Goal: Task Accomplishment & Management: Manage account settings

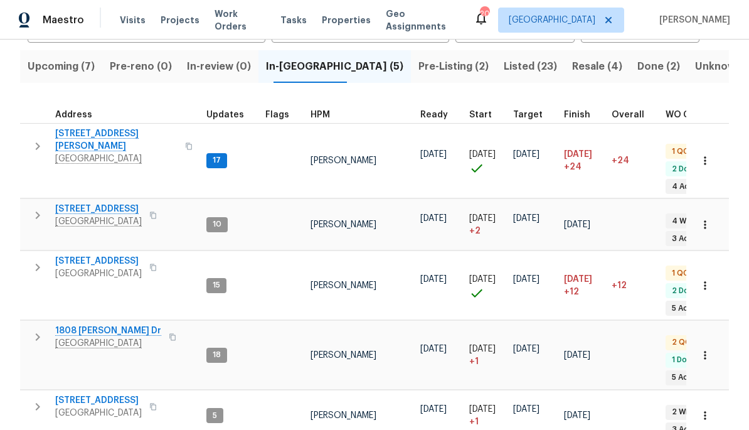
scroll to position [127, 0]
click at [504, 68] on span "Listed (23)" at bounding box center [530, 67] width 53 height 18
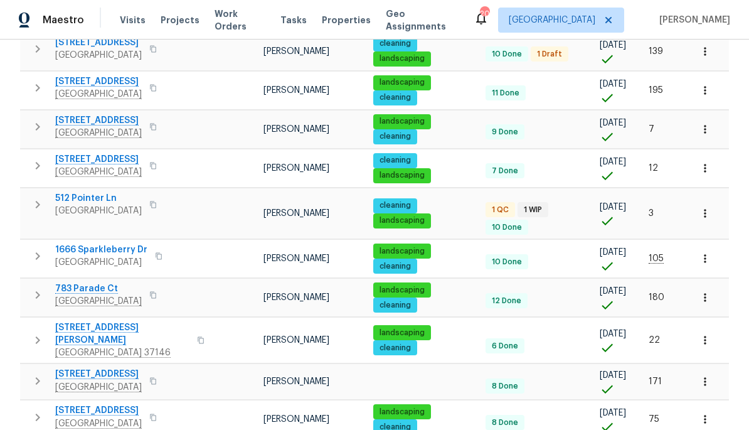
scroll to position [764, 0]
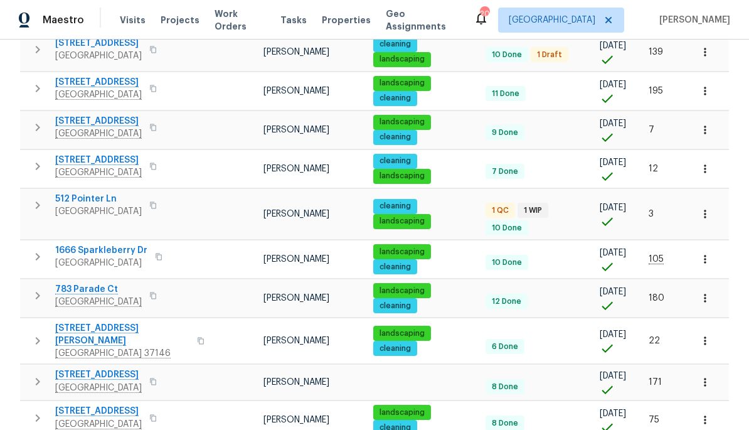
click at [86, 283] on span "783 Parade Ct" at bounding box center [98, 289] width 87 height 13
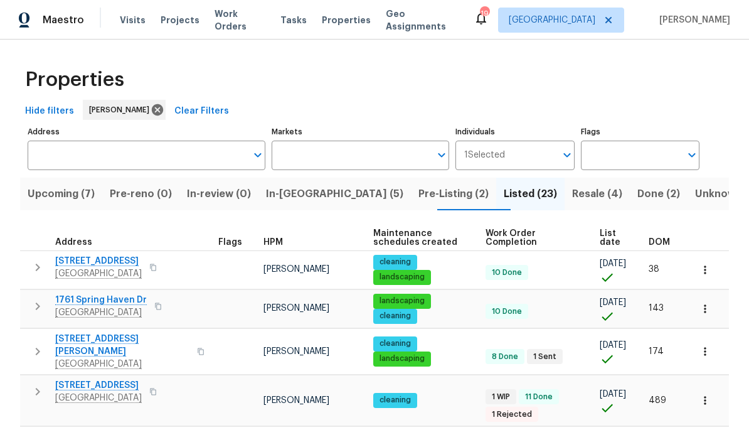
scroll to position [0, 0]
click at [324, 195] on span "In-reno (5)" at bounding box center [334, 194] width 137 height 18
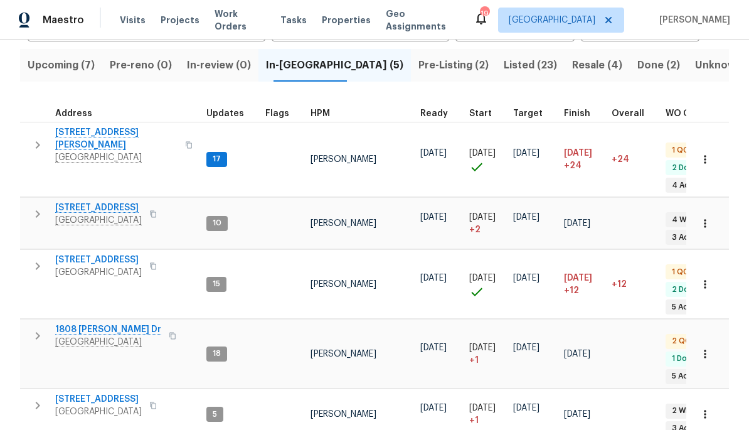
scroll to position [127, 0]
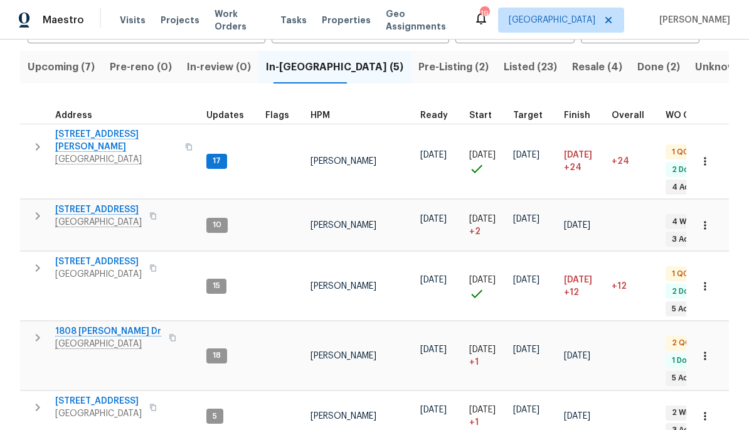
click at [107, 395] on span "152 Whitehall Dr" at bounding box center [98, 401] width 87 height 13
click at [93, 129] on span "[STREET_ADDRESS][PERSON_NAME]" at bounding box center [116, 140] width 122 height 25
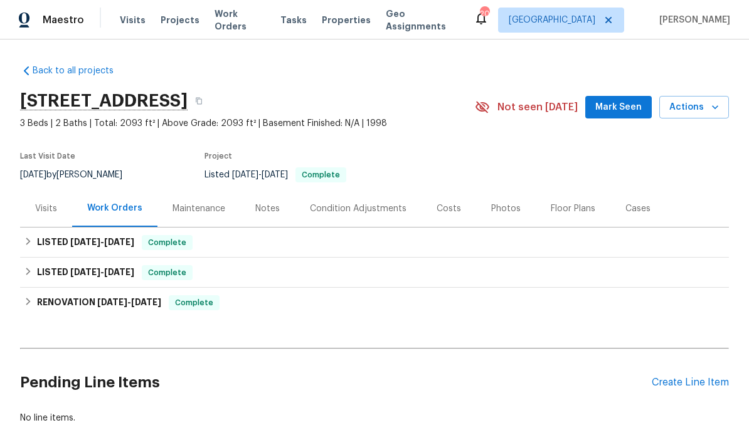
click at [682, 378] on div "Create Line Item" at bounding box center [690, 383] width 77 height 12
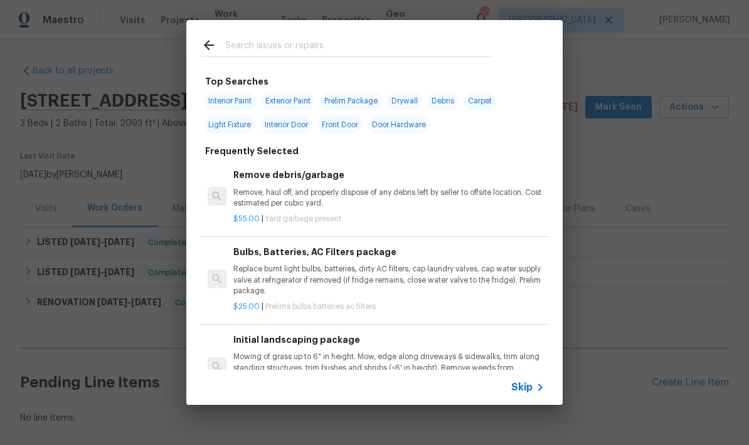
click at [406, 32] on div at bounding box center [346, 45] width 320 height 50
click at [475, 26] on div at bounding box center [346, 45] width 320 height 50
click at [385, 32] on div at bounding box center [346, 45] width 320 height 50
click at [325, 35] on div at bounding box center [346, 45] width 320 height 50
click at [271, 48] on input "text" at bounding box center [358, 47] width 266 height 19
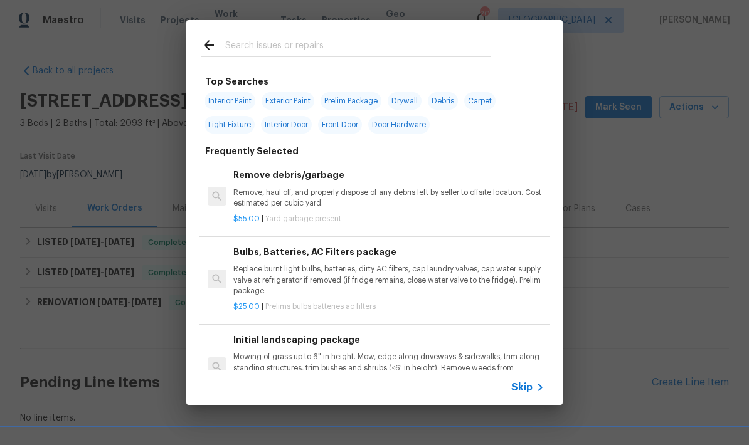
click at [245, 34] on div at bounding box center [346, 45] width 320 height 50
click at [214, 34] on div at bounding box center [346, 45] width 320 height 50
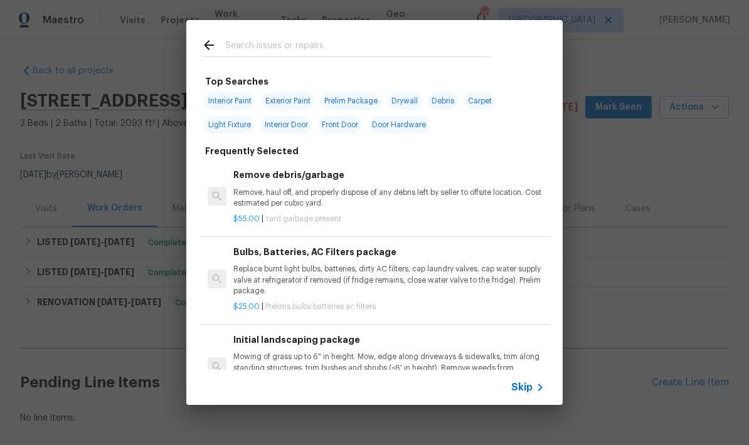
click at [367, 48] on input "text" at bounding box center [358, 47] width 266 height 19
type input "Pool"
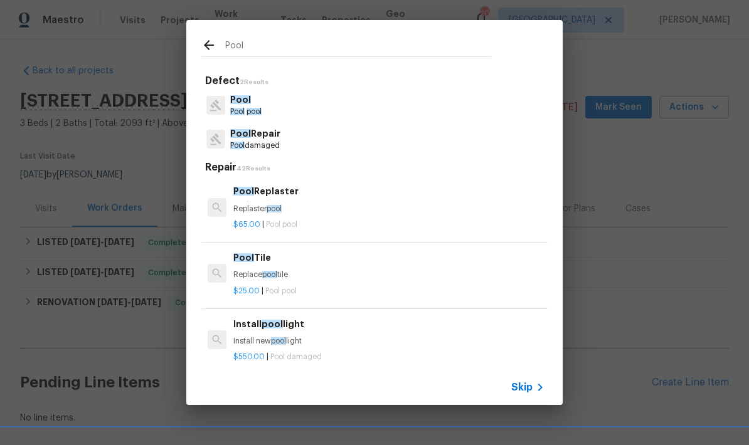
click at [273, 143] on p "Pool damaged" at bounding box center [255, 145] width 50 height 11
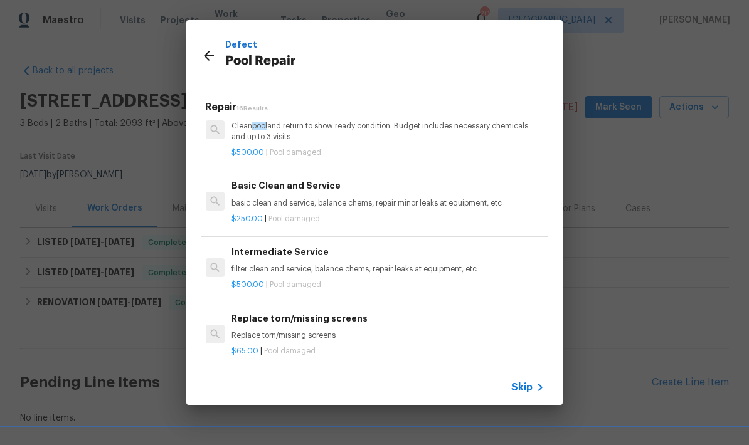
click at [213, 57] on icon at bounding box center [208, 55] width 15 height 15
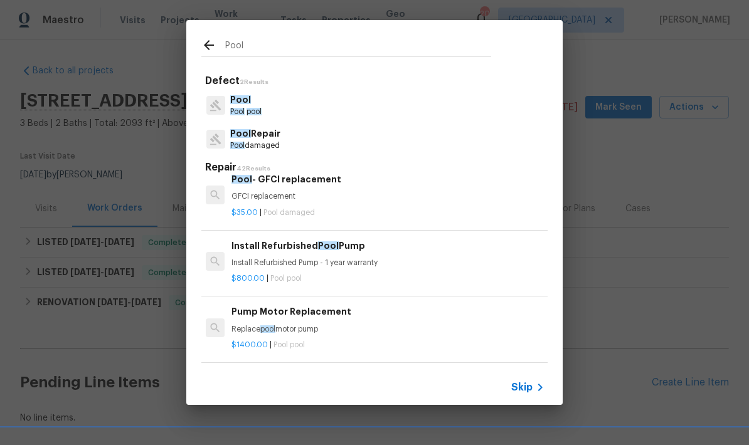
click at [252, 102] on p "Pool" at bounding box center [245, 99] width 31 height 13
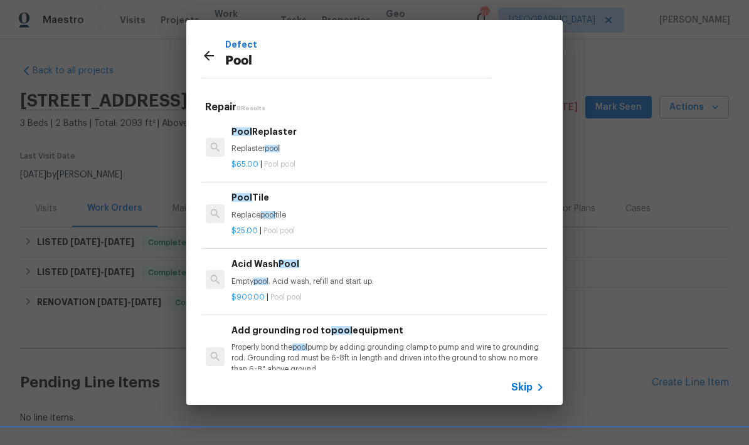
click at [209, 55] on icon at bounding box center [208, 55] width 15 height 15
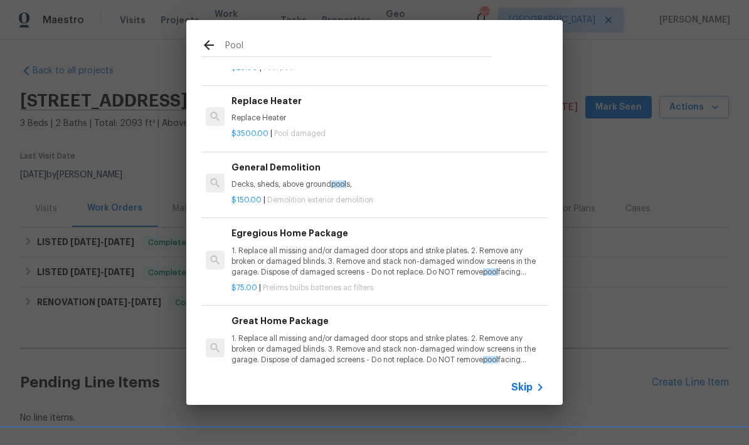
click at [283, 161] on h6 "General Demolition" at bounding box center [386, 168] width 311 height 14
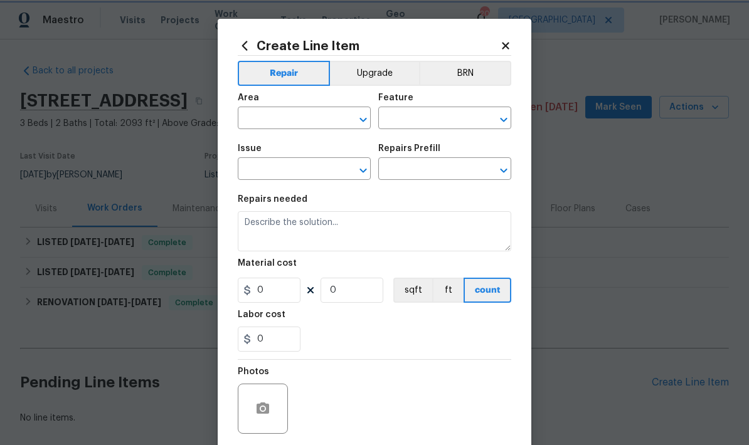
type input "Demolition"
type input "Demo Exterior"
type input "General Demolition $150.00"
type textarea "Decks, sheds, above ground pools,"
type input "150"
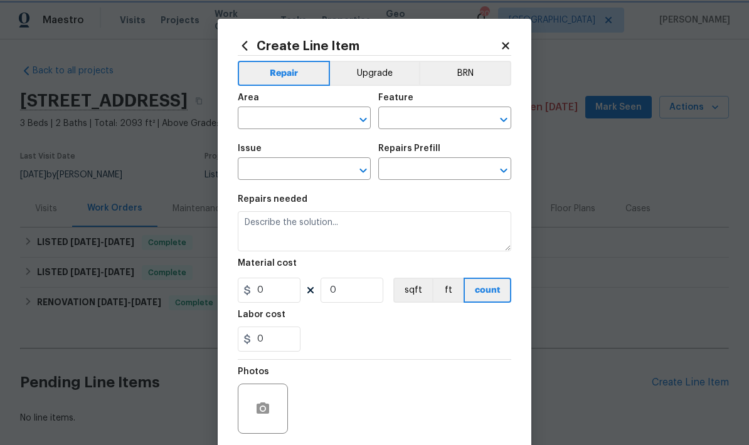
type input "1"
click at [509, 38] on div "Create Line Item Repair Upgrade BRN Area ​ Feature Demolition ​ Issue Demo Exte…" at bounding box center [375, 270] width 314 height 502
click at [507, 41] on icon at bounding box center [505, 45] width 11 height 11
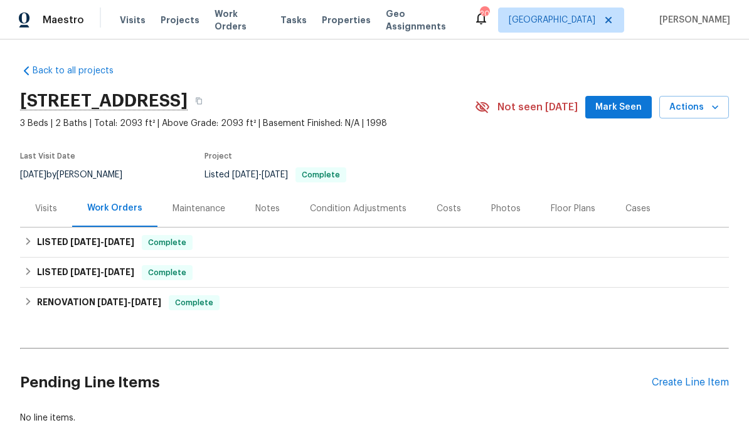
click at [704, 387] on div "Create Line Item" at bounding box center [690, 383] width 77 height 12
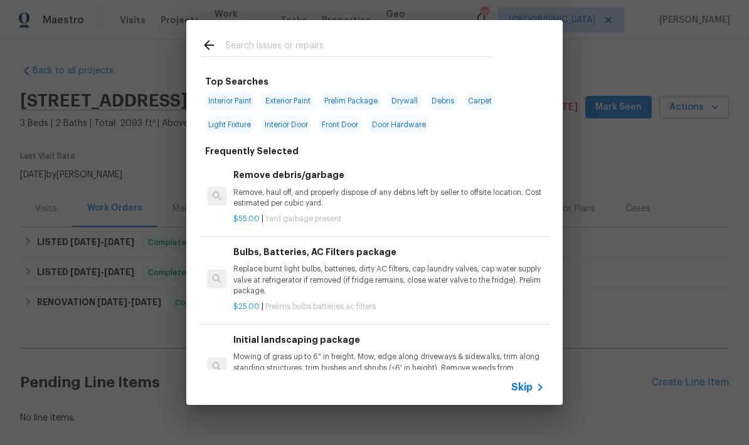
click at [420, 45] on input "text" at bounding box center [358, 47] width 266 height 19
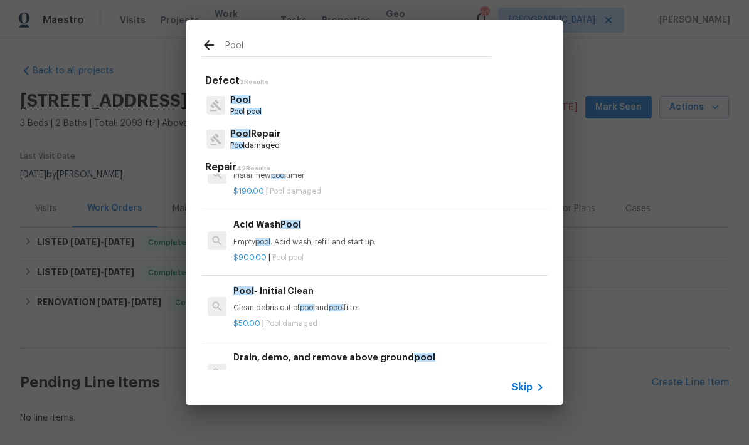
scroll to position [176, -1]
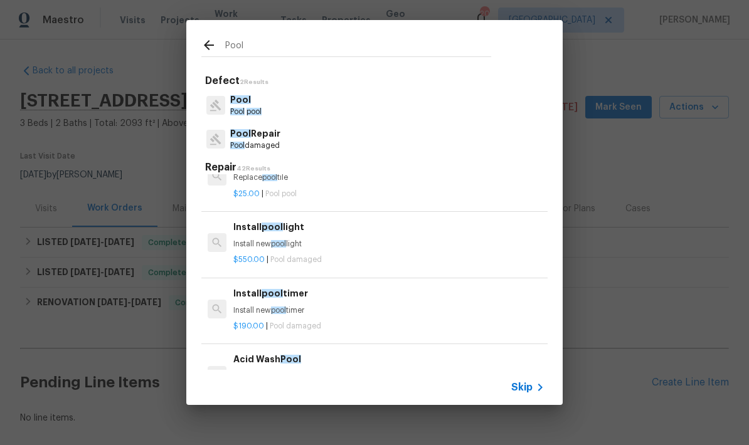
type input "Pool"
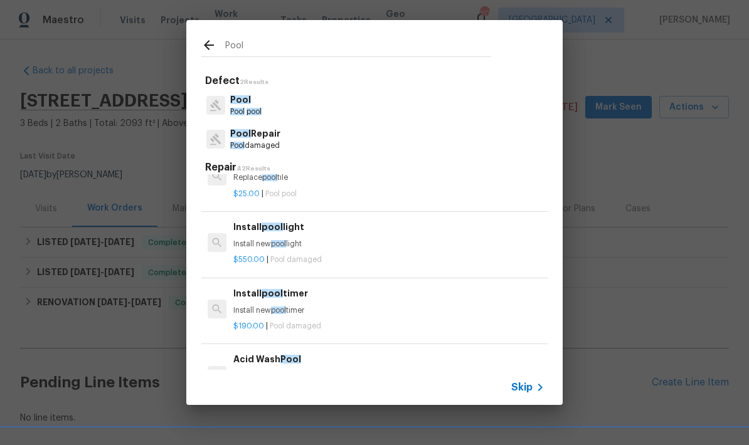
click at [212, 43] on icon at bounding box center [208, 45] width 15 height 15
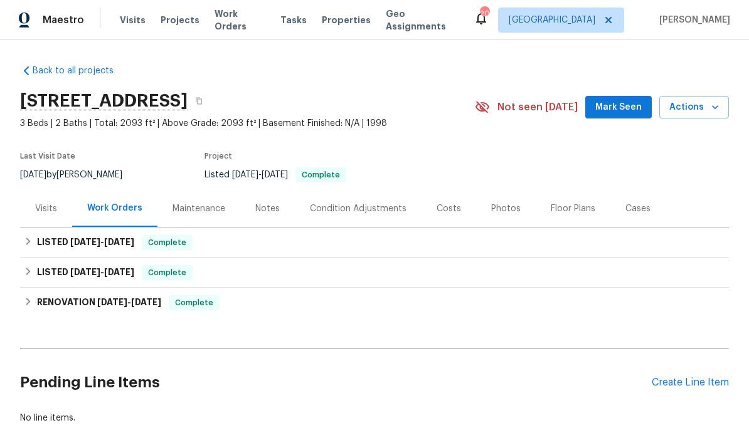
click at [686, 377] on div "Create Line Item" at bounding box center [690, 383] width 77 height 12
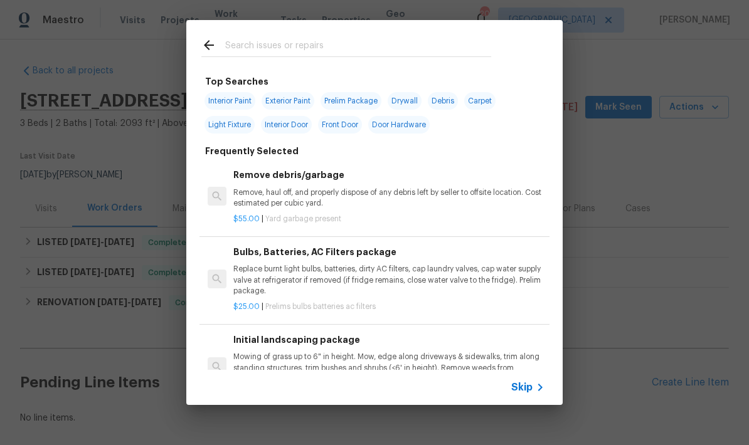
click at [406, 33] on div at bounding box center [346, 45] width 320 height 50
click at [344, 35] on div at bounding box center [346, 45] width 320 height 50
click at [282, 34] on div at bounding box center [346, 45] width 320 height 50
click at [250, 43] on input "text" at bounding box center [358, 47] width 266 height 19
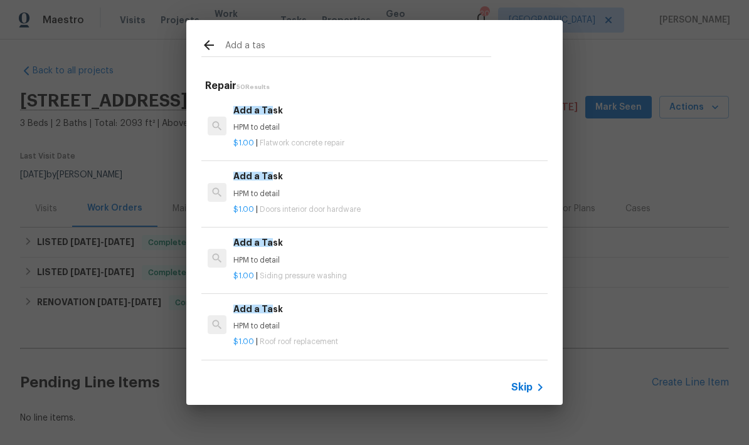
type input "Add a task"
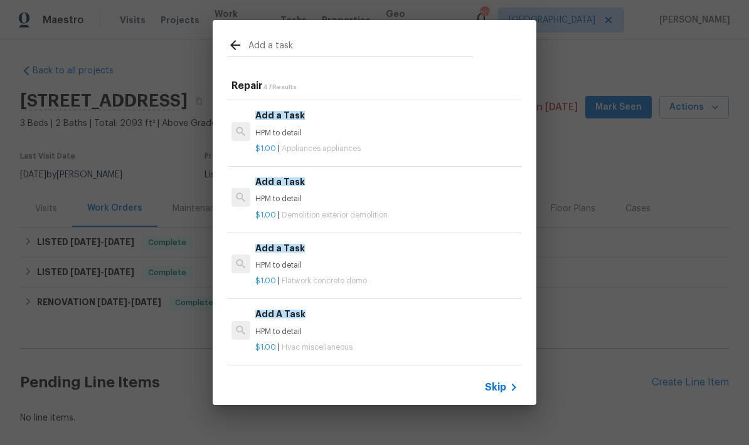
scroll to position [326, 0]
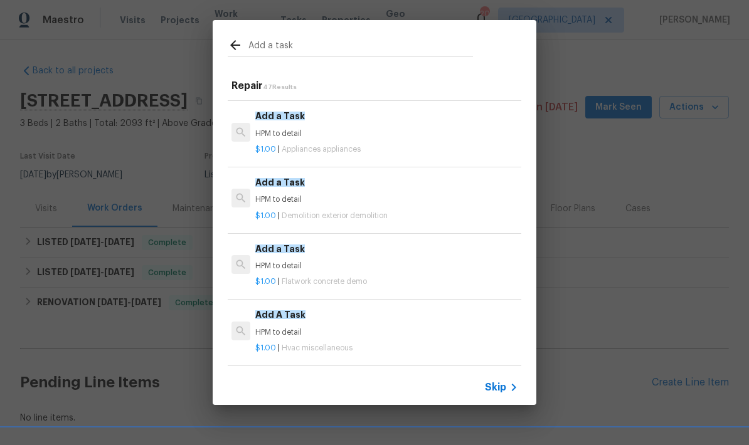
click at [297, 174] on div "Add a Task HPM to detail $1.00 | Demolition exterior demolition" at bounding box center [386, 199] width 267 height 50
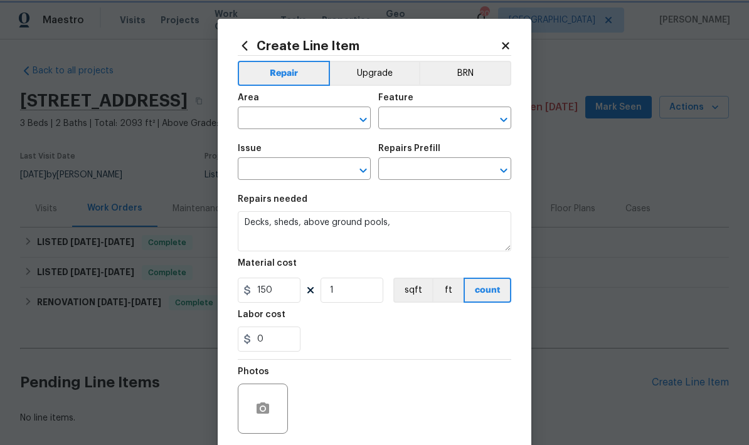
type input "Demolition"
type input "Demo Exterior"
type input "General Demolition $150.00"
type textarea "HPM to detail"
type input "Add a Task $1.00"
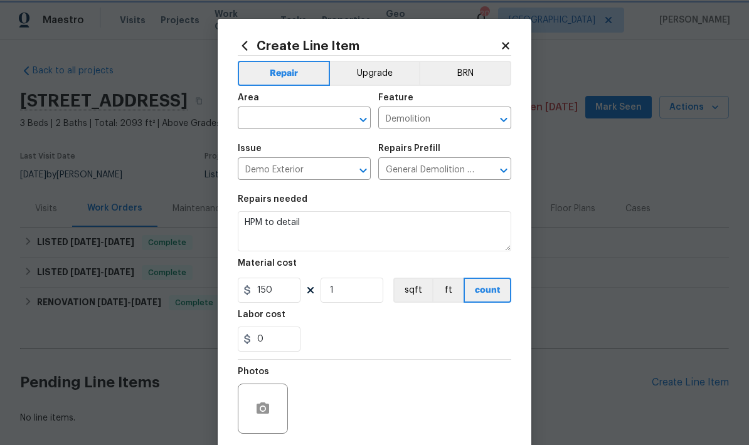
type input "1"
click at [297, 171] on input "Demo Exterior" at bounding box center [287, 170] width 98 height 19
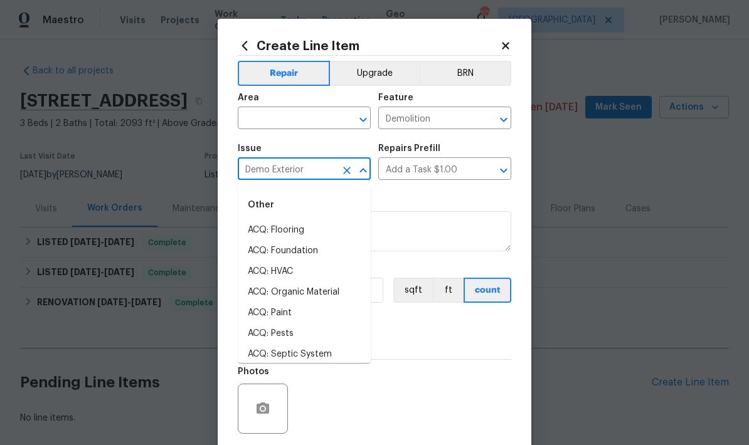
click at [286, 124] on input "text" at bounding box center [287, 119] width 98 height 19
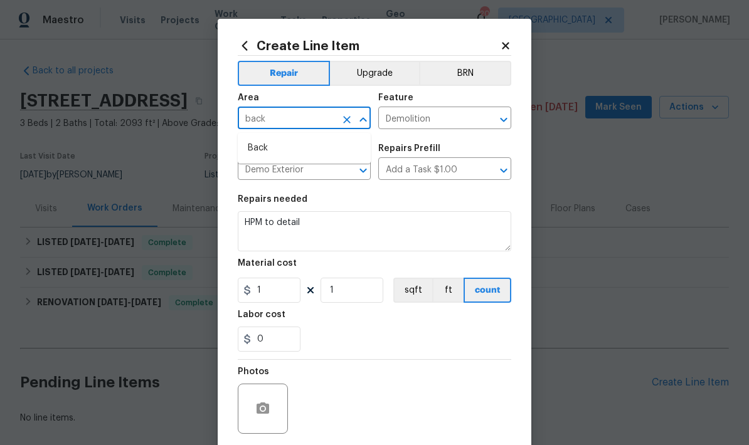
type input "back"
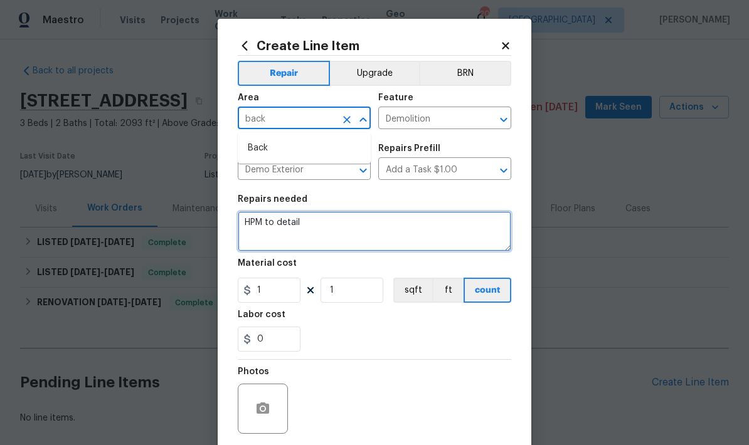
click at [417, 227] on textarea "HPM to detail" at bounding box center [374, 231] width 273 height 40
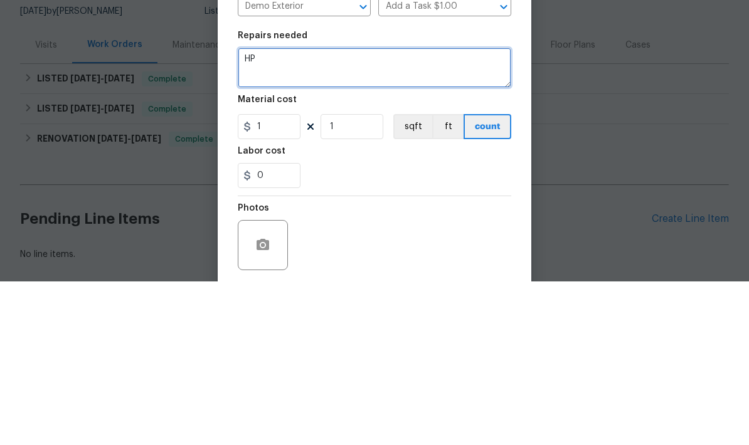
type textarea "H"
click at [417, 211] on textarea "Quote to demo above ground pool" at bounding box center [374, 231] width 273 height 40
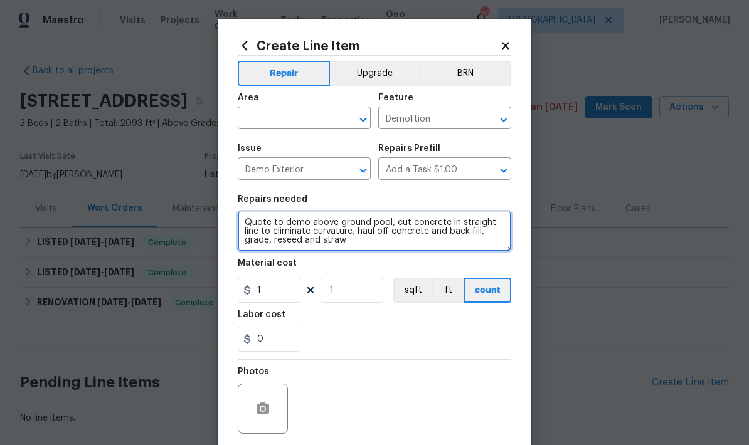
type textarea "Quote to demo above ground pool, cut concrete in straight line to eliminate cur…"
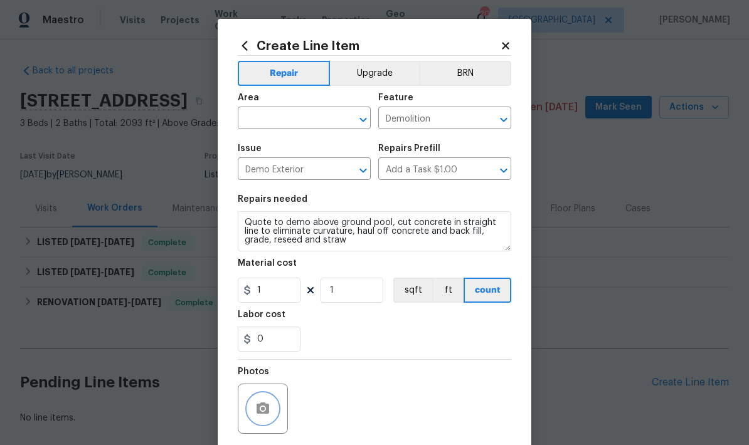
click at [262, 408] on icon "button" at bounding box center [263, 408] width 13 height 11
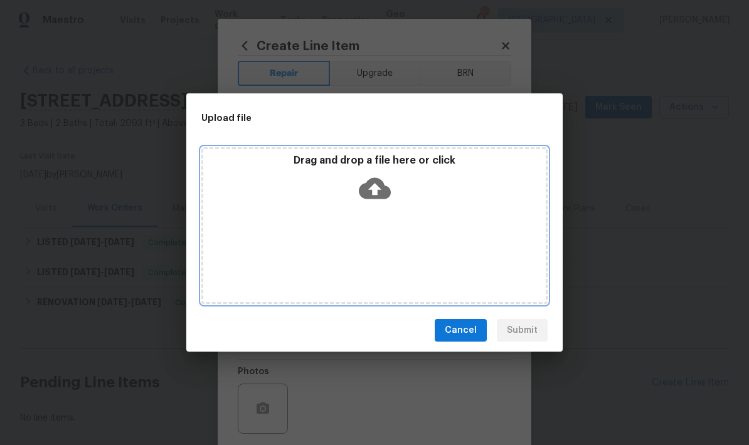
click at [387, 189] on icon at bounding box center [375, 188] width 32 height 21
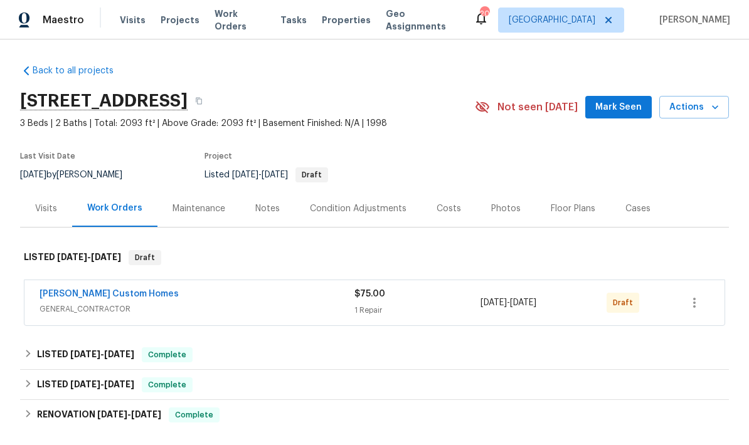
click at [75, 290] on link "Rappa Custom Homes" at bounding box center [109, 294] width 139 height 9
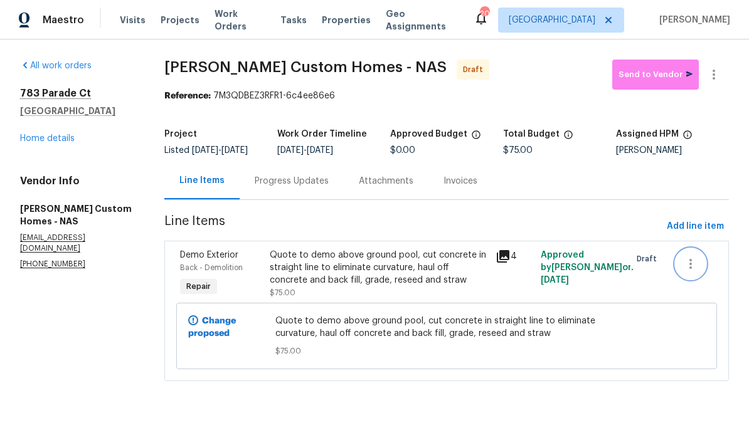
click at [688, 272] on icon "button" at bounding box center [690, 264] width 15 height 15
click at [642, 71] on div at bounding box center [374, 222] width 749 height 445
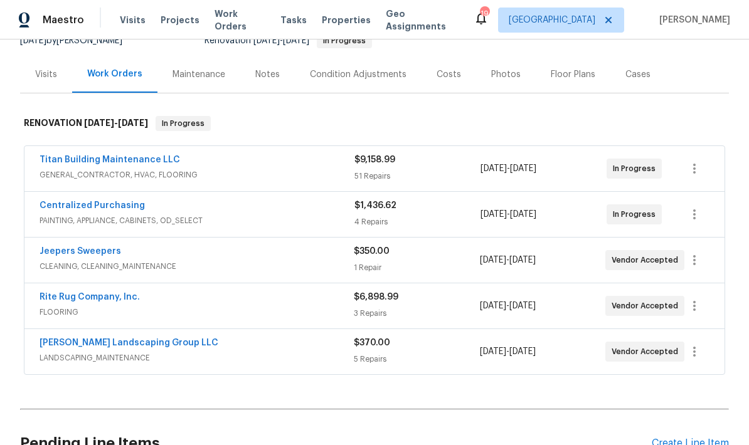
scroll to position [152, 0]
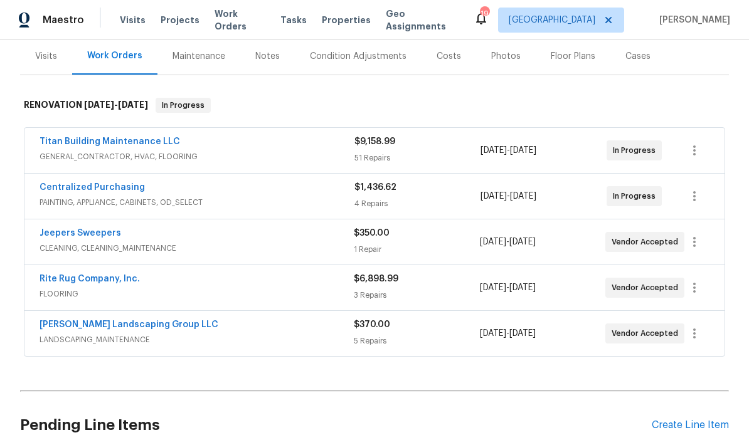
click at [115, 282] on link "Rite Rug Company, Inc." at bounding box center [90, 279] width 100 height 9
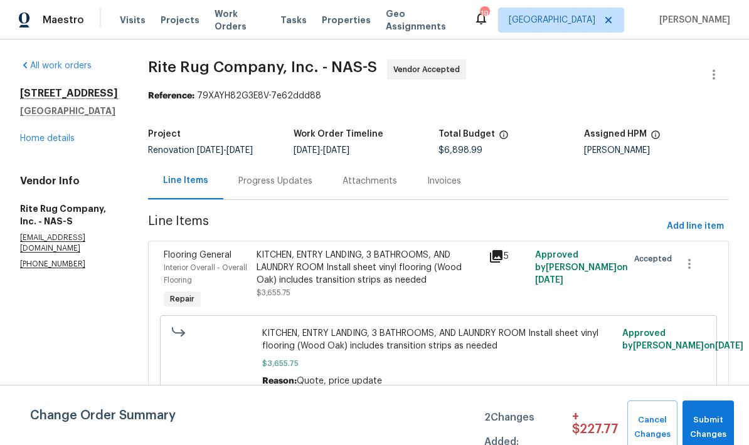
scroll to position [-1, 0]
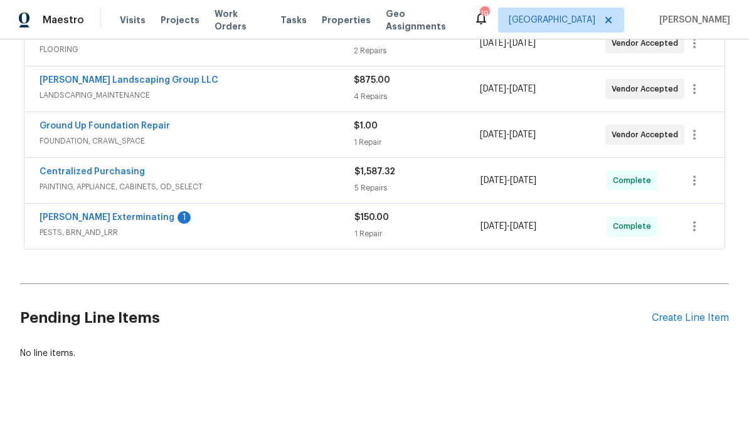
scroll to position [498, 0]
click at [74, 214] on link "[PERSON_NAME] Exterminating" at bounding box center [107, 218] width 135 height 9
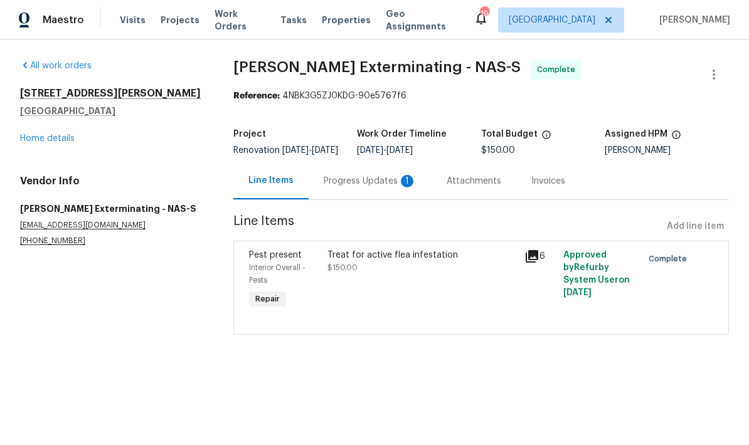
click at [375, 199] on div "Progress Updates 1" at bounding box center [370, 180] width 123 height 37
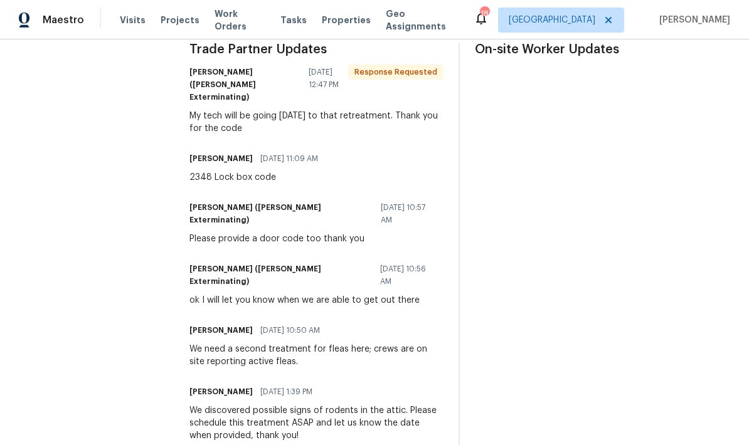
scroll to position [385, 0]
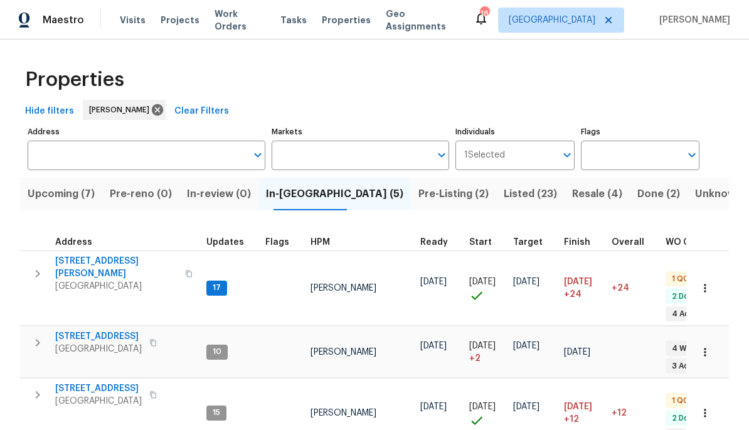
click at [63, 201] on span "Upcoming (7)" at bounding box center [61, 194] width 67 height 18
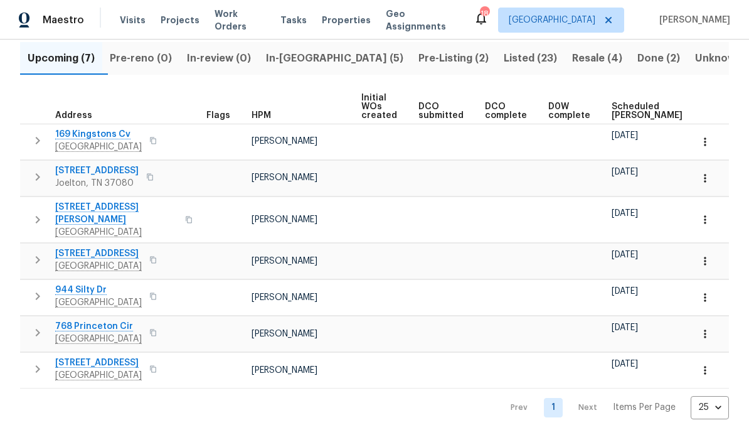
click at [330, 53] on span "In-[GEOGRAPHIC_DATA] (5)" at bounding box center [334, 59] width 137 height 18
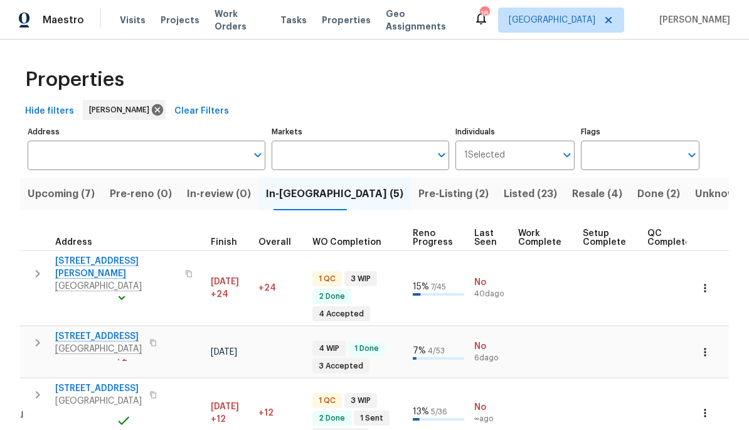
click at [47, 191] on span "Upcoming (7)" at bounding box center [61, 194] width 67 height 18
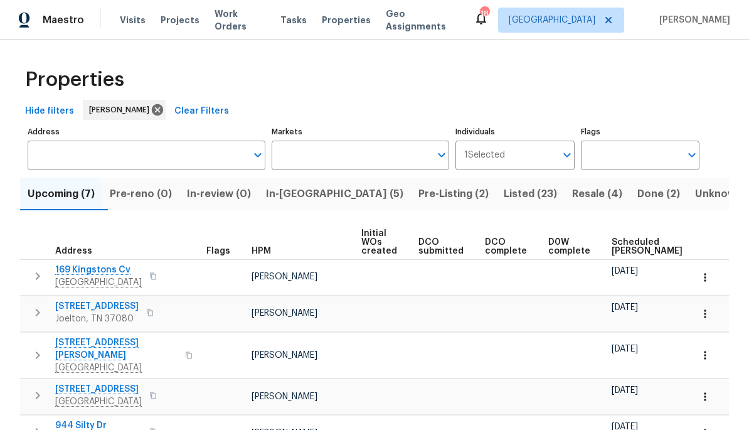
click at [418, 200] on span "Pre-Listing (2)" at bounding box center [453, 194] width 70 height 18
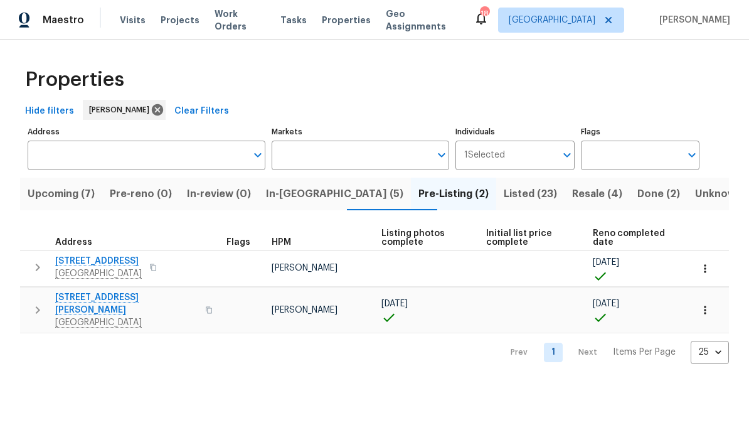
click at [504, 198] on span "Listed (23)" at bounding box center [530, 194] width 53 height 18
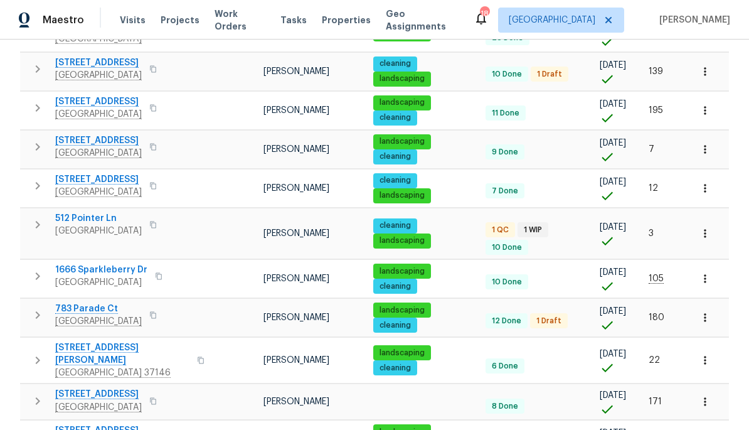
scroll to position [745, 0]
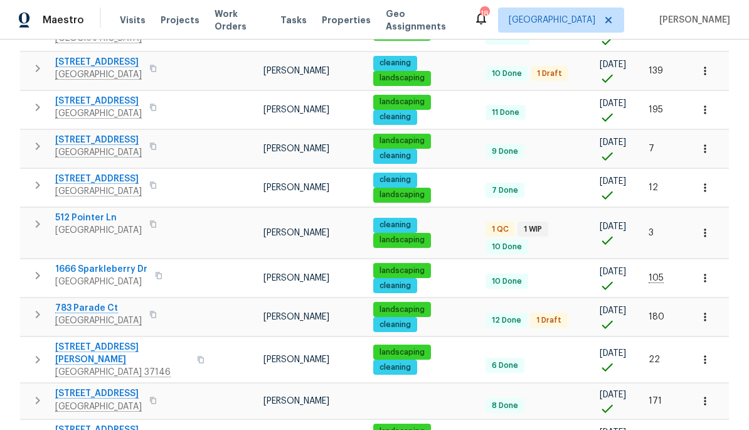
click at [67, 211] on span "512 Pointer Ln" at bounding box center [98, 217] width 87 height 13
click at [85, 302] on span "783 Parade Ct" at bounding box center [98, 308] width 87 height 13
click at [90, 302] on span "783 Parade Ct" at bounding box center [98, 308] width 87 height 13
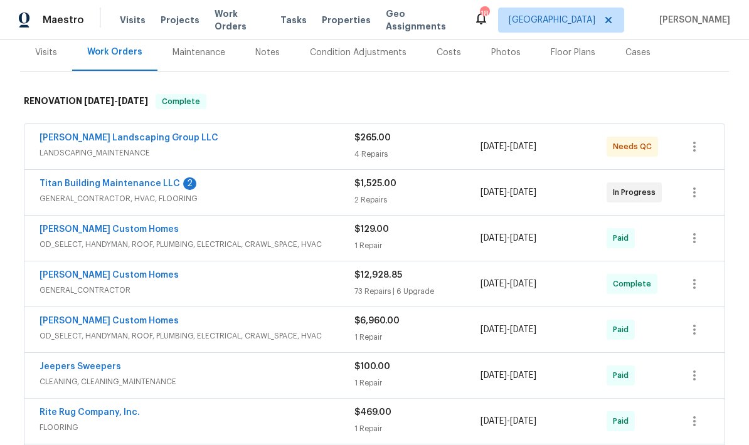
scroll to position [118, 0]
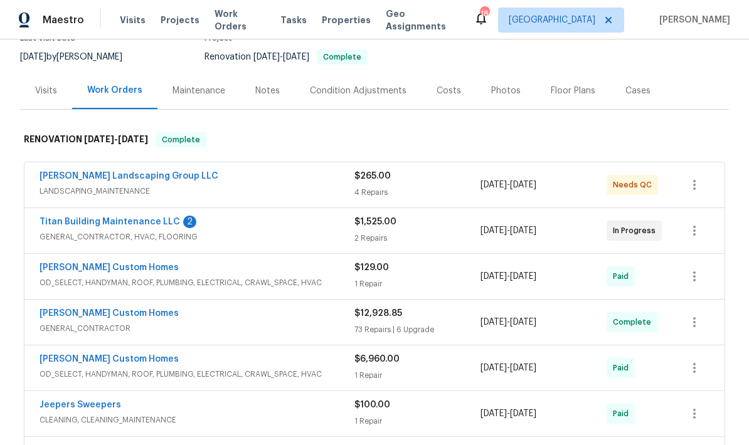
click at [78, 222] on link "Titan Building Maintenance LLC" at bounding box center [110, 222] width 140 height 9
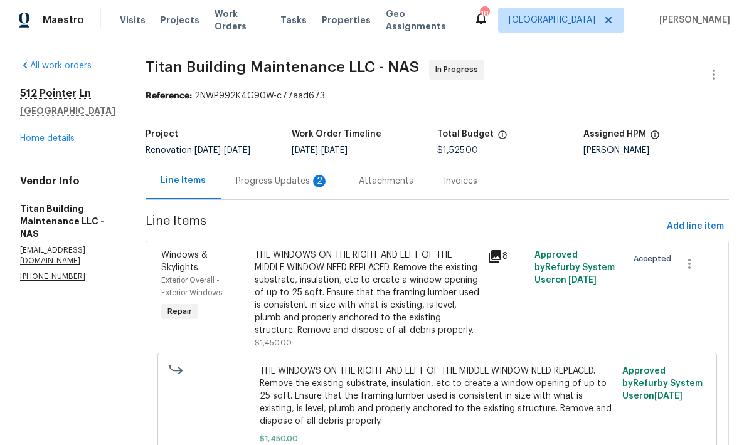
click at [35, 143] on link "Home details" at bounding box center [47, 138] width 55 height 9
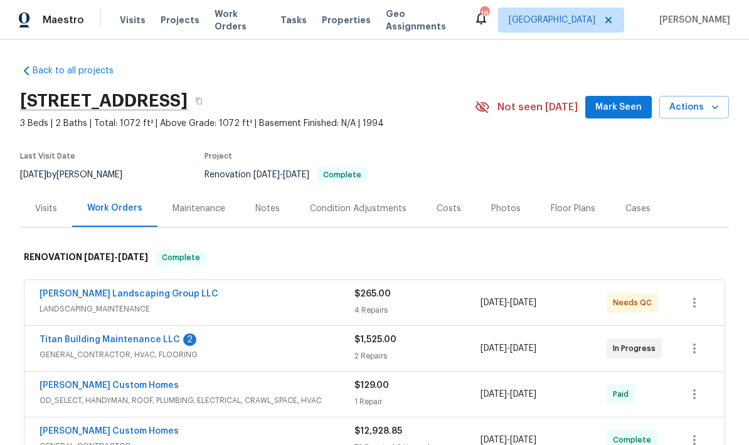
click at [70, 298] on link "[PERSON_NAME] Landscaping Group LLC" at bounding box center [129, 294] width 179 height 9
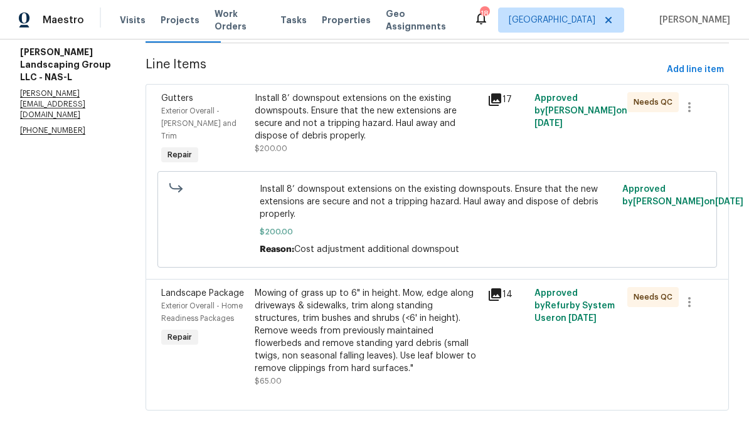
scroll to position [156, 0]
click at [664, 109] on span "Needs QC" at bounding box center [655, 103] width 44 height 13
click at [701, 108] on button "button" at bounding box center [689, 108] width 30 height 30
click at [612, 140] on div at bounding box center [374, 222] width 749 height 445
click at [371, 123] on div "Install 8’ downspout extensions on the existing downspouts. Ensure that the new…" at bounding box center [368, 118] width 226 height 50
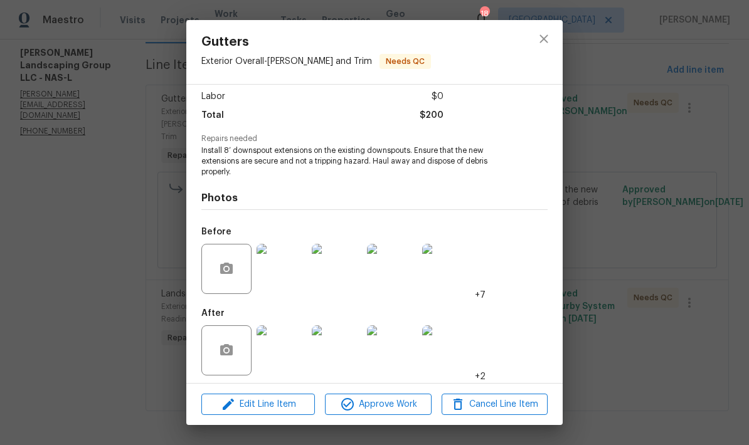
scroll to position [93, 0]
click at [392, 410] on span "Approve Work" at bounding box center [378, 405] width 98 height 16
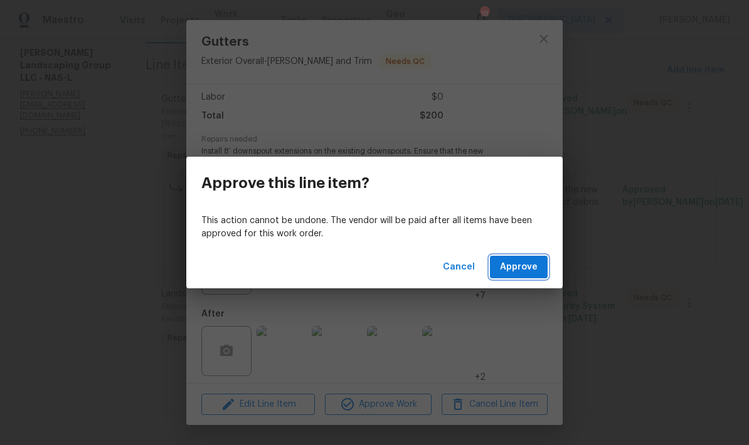
click at [521, 270] on span "Approve" at bounding box center [519, 268] width 38 height 16
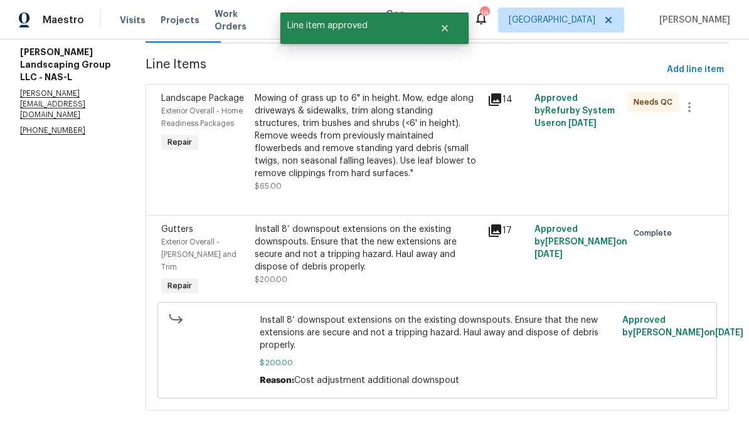
scroll to position [156, 0]
click at [410, 125] on div "Mowing of grass up to 6" in height. Mow, edge along driveways & sidewalks, trim…" at bounding box center [368, 137] width 226 height 88
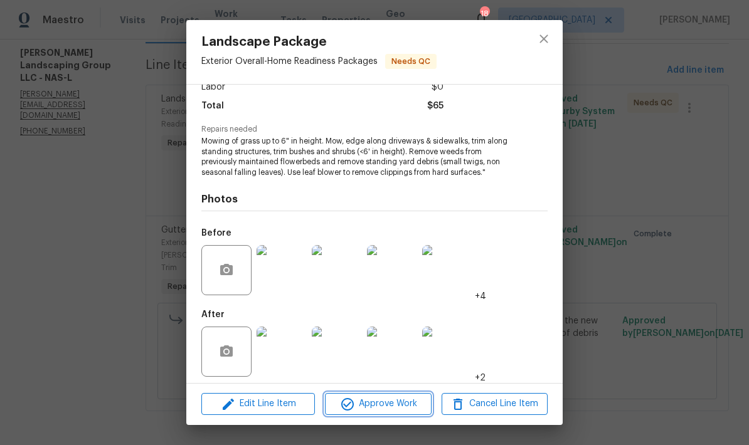
click at [399, 403] on span "Approve Work" at bounding box center [378, 404] width 98 height 16
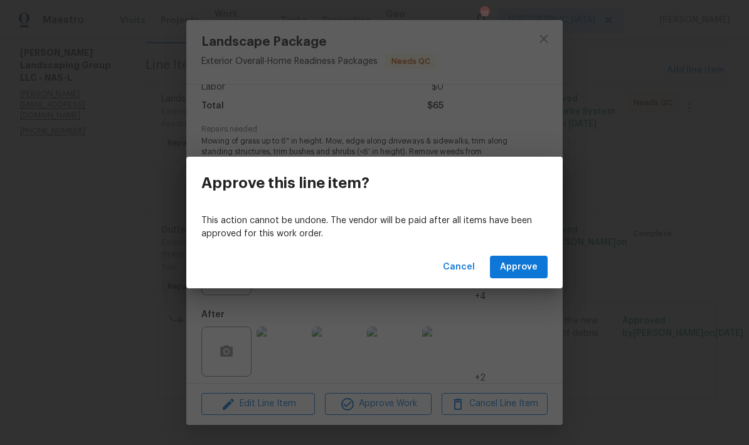
scroll to position [102, 0]
click at [520, 260] on span "Approve" at bounding box center [519, 268] width 38 height 16
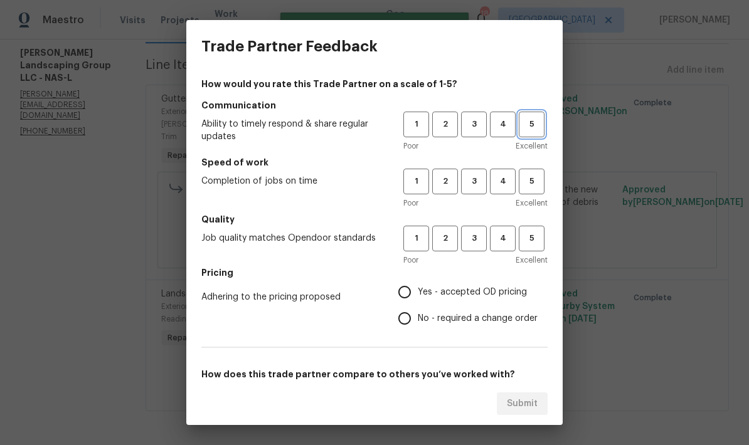
click at [536, 116] on button "5" at bounding box center [532, 125] width 26 height 26
click at [541, 182] on span "5" at bounding box center [531, 181] width 23 height 14
click at [527, 229] on button "5" at bounding box center [532, 239] width 26 height 26
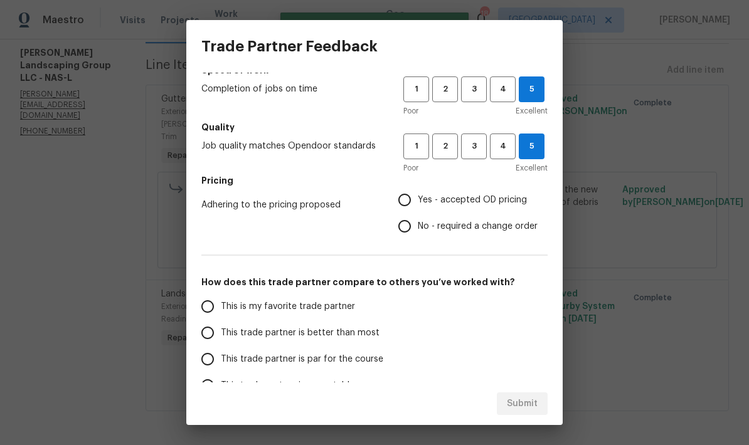
click at [465, 201] on span "Yes - accepted OD pricing" at bounding box center [472, 200] width 109 height 13
click at [418, 201] on input "Yes - accepted OD pricing" at bounding box center [404, 200] width 26 height 26
radio input "true"
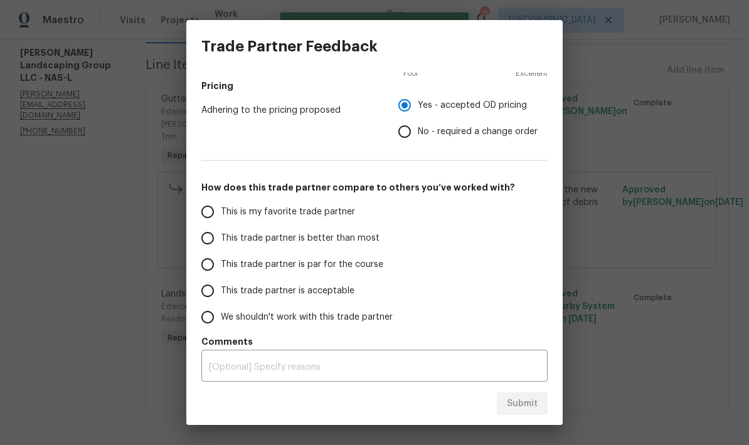
scroll to position [185, 0]
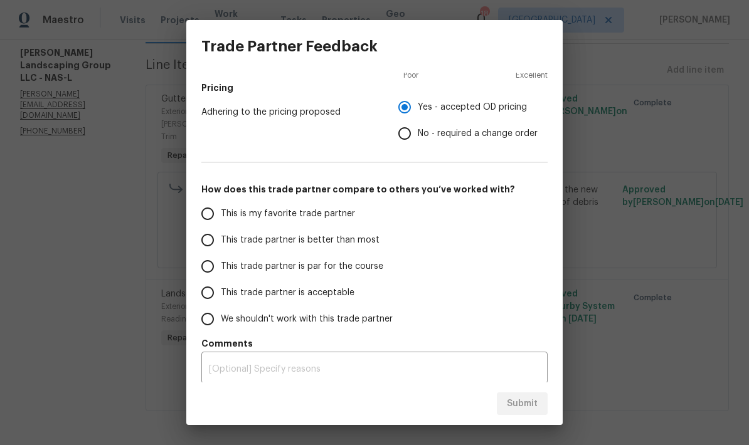
click at [367, 241] on span "This trade partner is better than most" at bounding box center [300, 240] width 159 height 13
click at [221, 241] on input "This trade partner is better than most" at bounding box center [207, 240] width 26 height 26
click at [522, 404] on span "Submit" at bounding box center [522, 404] width 31 height 16
radio input "true"
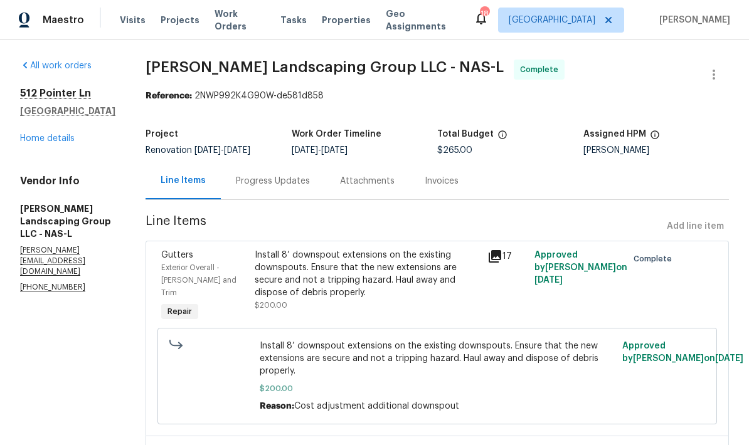
click at [44, 138] on link "Home details" at bounding box center [47, 138] width 55 height 9
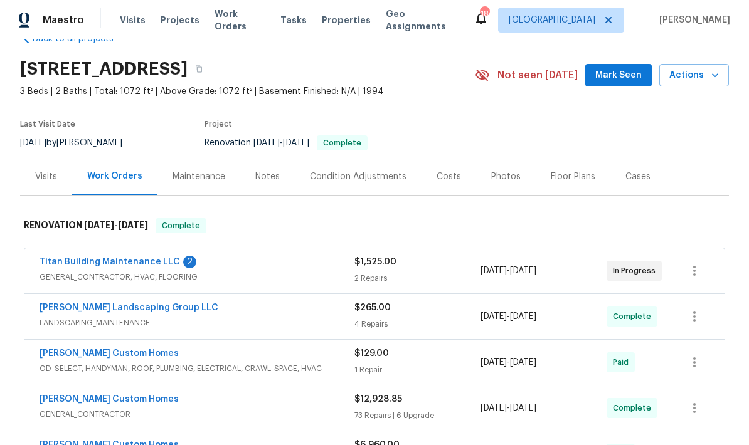
scroll to position [31, 0]
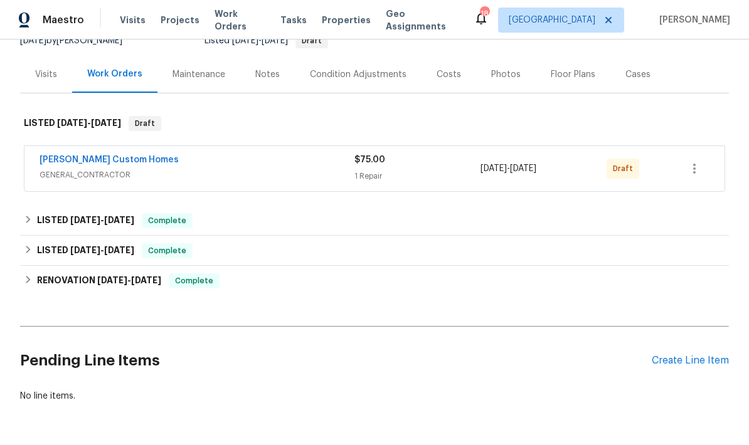
scroll to position [120, 0]
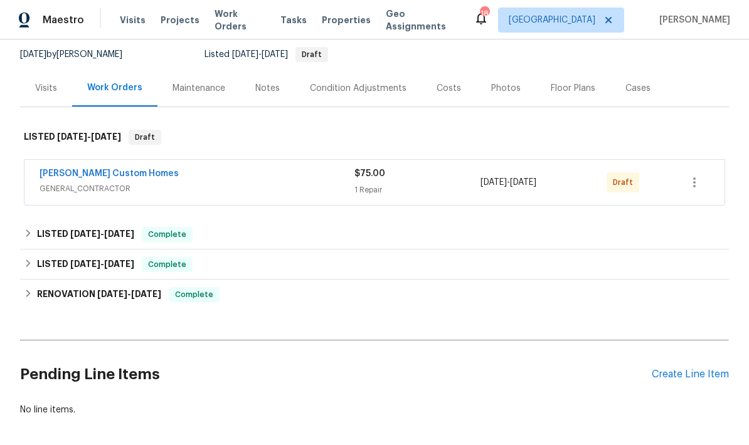
click at [73, 176] on link "[PERSON_NAME] Custom Homes" at bounding box center [109, 173] width 139 height 9
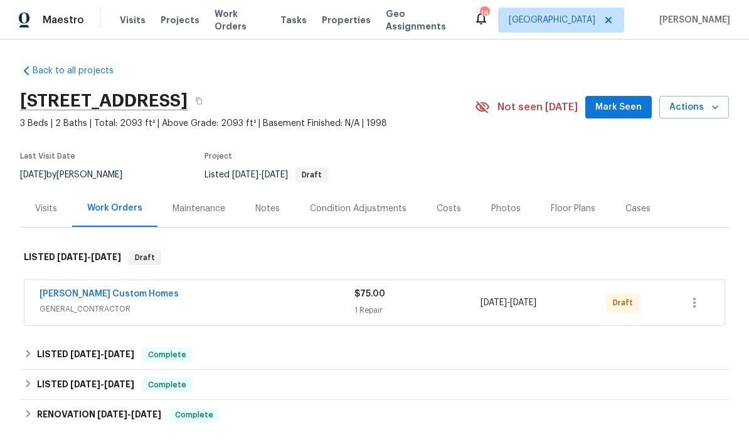
click at [88, 294] on link "[PERSON_NAME] Custom Homes" at bounding box center [109, 294] width 139 height 9
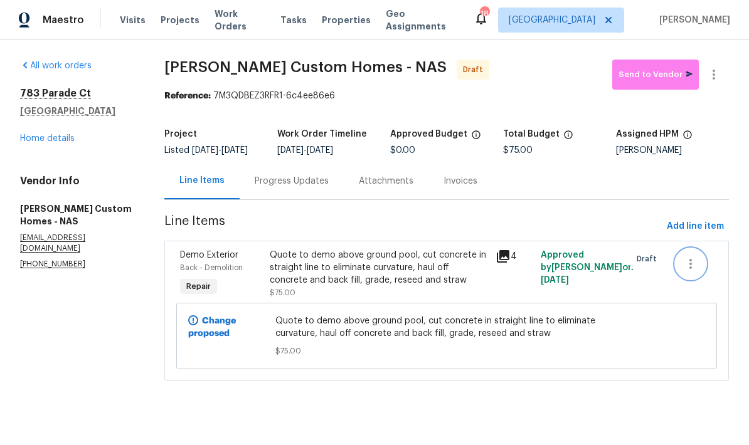
click at [694, 272] on icon "button" at bounding box center [690, 264] width 15 height 15
click at [451, 289] on div at bounding box center [374, 222] width 749 height 445
click at [450, 287] on div "Quote to demo above ground pool, cut concrete in straight line to eliminate cur…" at bounding box center [379, 268] width 218 height 38
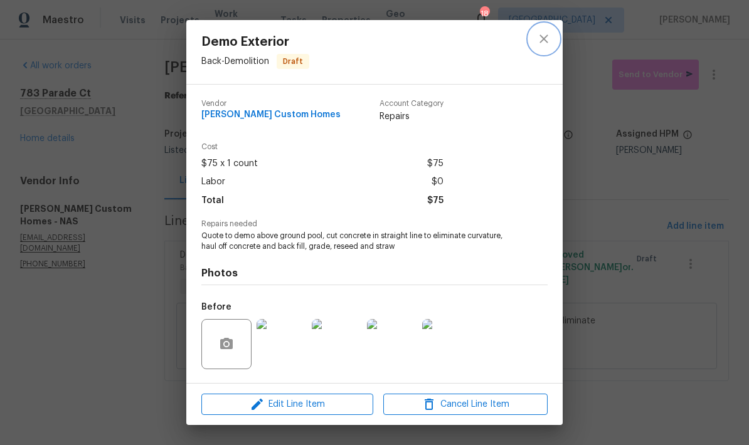
click at [545, 40] on icon "close" at bounding box center [543, 38] width 8 height 8
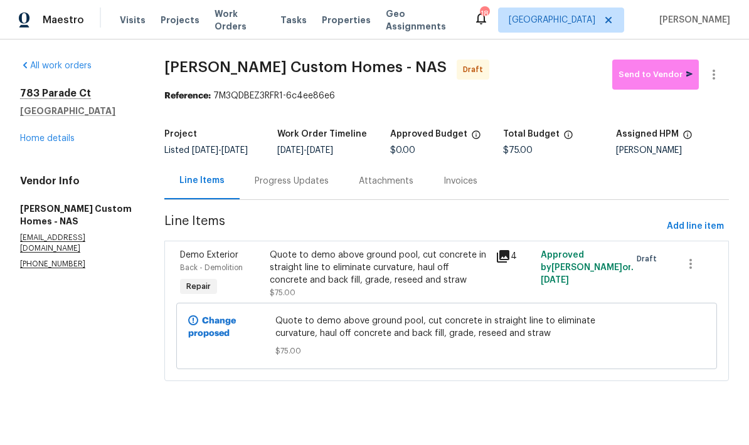
click at [378, 285] on div "Quote to demo above ground pool, cut concrete in straight line to eliminate cur…" at bounding box center [379, 268] width 218 height 38
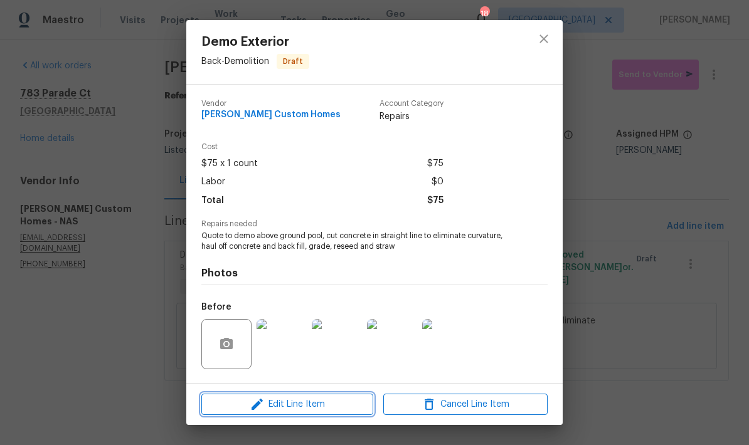
click at [341, 411] on span "Edit Line Item" at bounding box center [287, 405] width 164 height 16
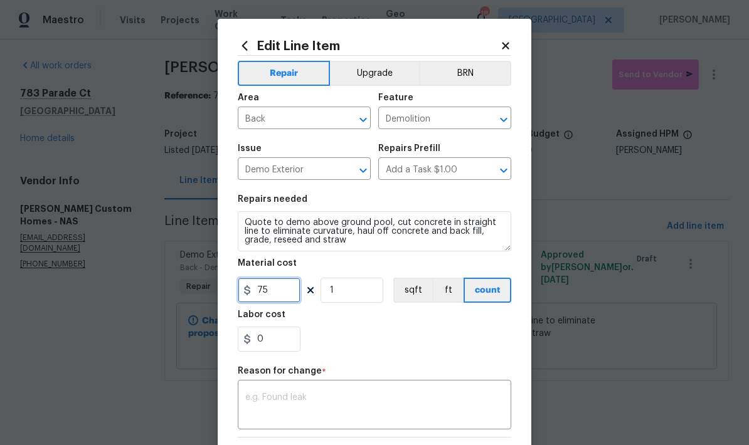
click at [289, 285] on input "75" at bounding box center [269, 290] width 63 height 25
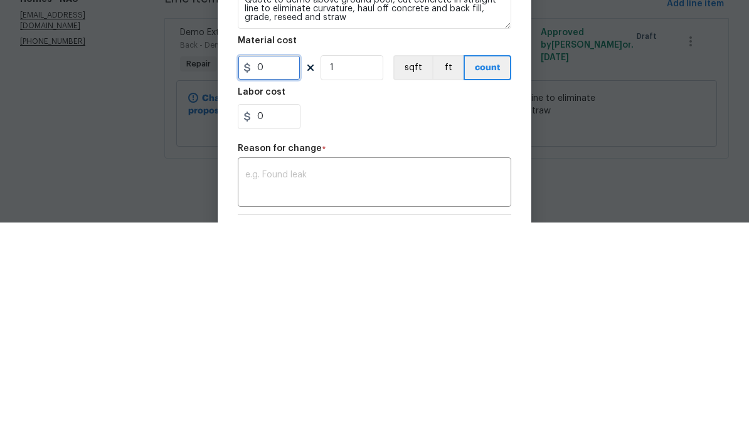
type input "1"
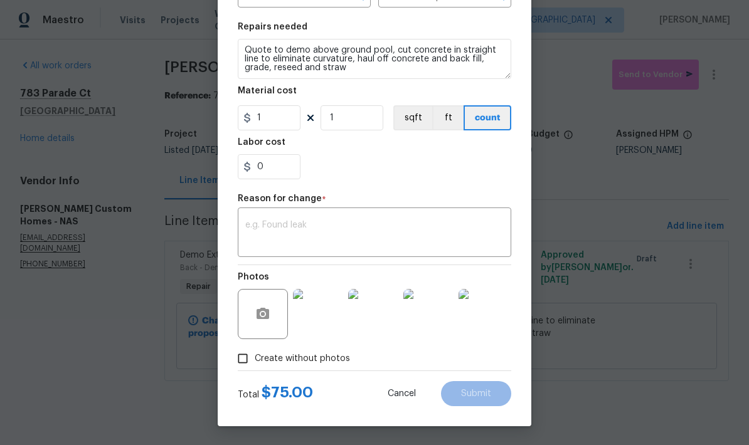
scroll to position [175, 0]
click at [445, 221] on textarea at bounding box center [374, 234] width 258 height 26
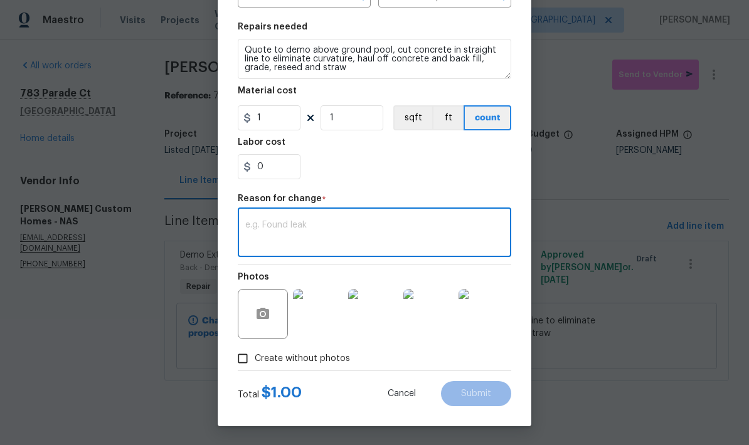
click at [403, 397] on span "Cancel" at bounding box center [402, 393] width 28 height 9
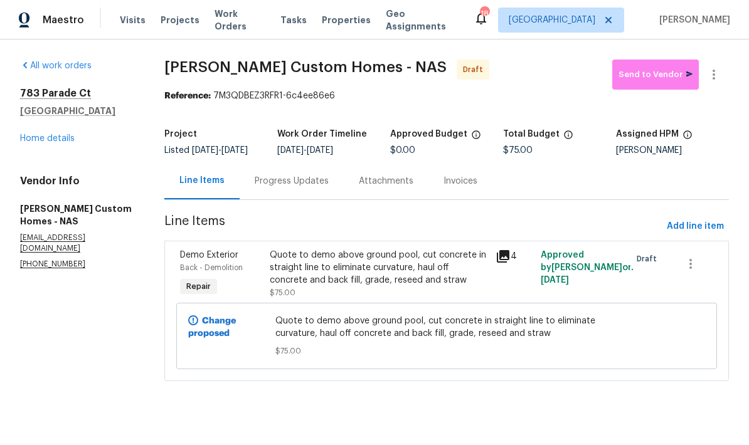
scroll to position [0, 0]
click at [352, 278] on div "Quote to demo above ground pool, cut concrete in straight line to eliminate cur…" at bounding box center [379, 268] width 218 height 38
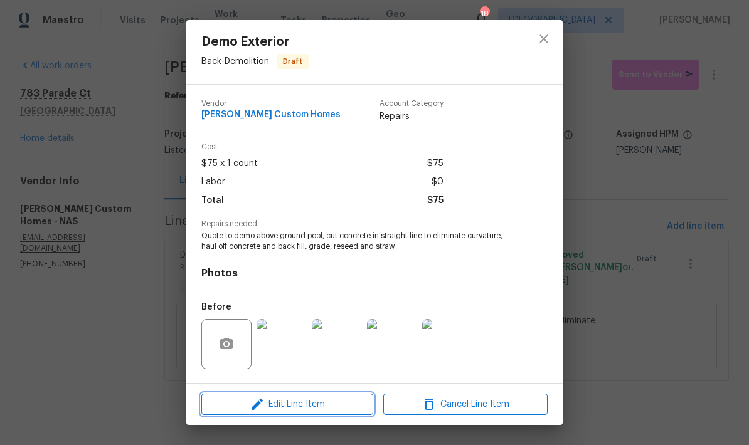
click at [322, 406] on span "Edit Line Item" at bounding box center [287, 405] width 164 height 16
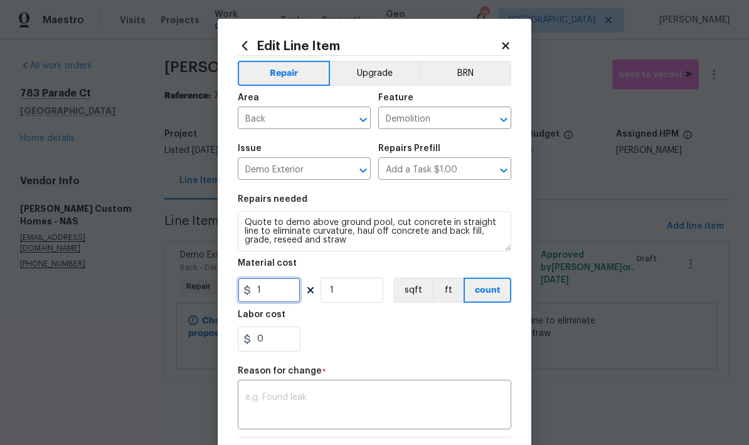
click at [287, 290] on input "1" at bounding box center [269, 290] width 63 height 25
click at [389, 408] on textarea at bounding box center [374, 406] width 258 height 26
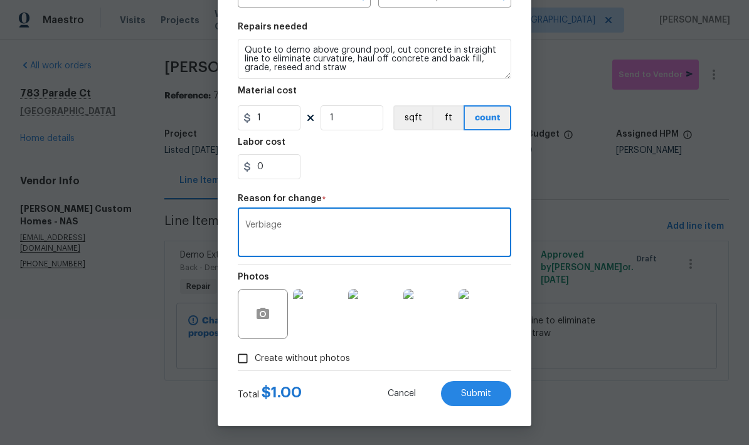
scroll to position [175, 0]
type textarea "Verbiage"
click at [476, 398] on span "Submit" at bounding box center [476, 393] width 30 height 9
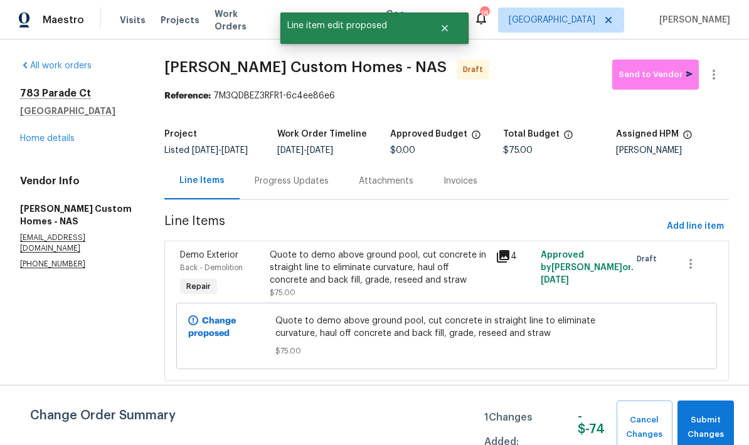
scroll to position [0, 0]
click at [699, 235] on span "Add line item" at bounding box center [695, 227] width 57 height 16
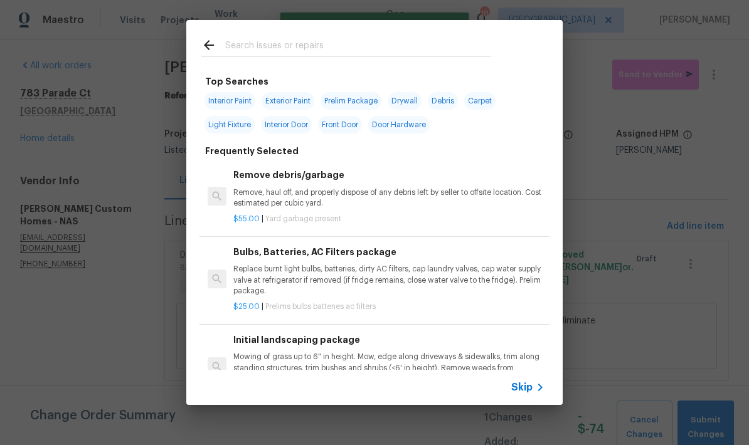
click at [215, 43] on icon at bounding box center [208, 45] width 15 height 15
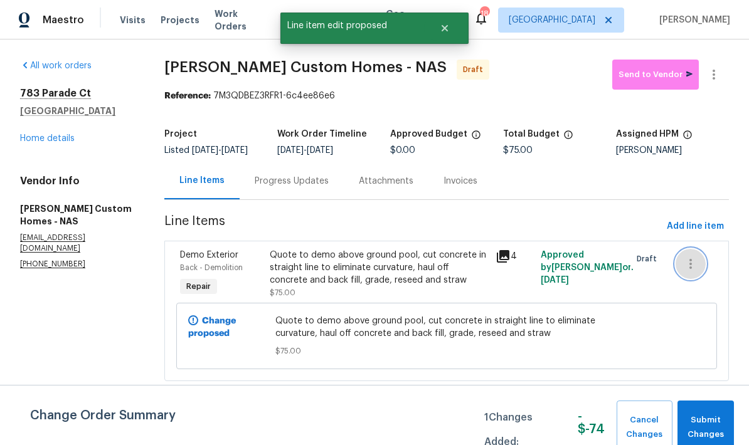
click at [687, 267] on icon "button" at bounding box center [690, 264] width 15 height 15
click at [603, 244] on div at bounding box center [374, 222] width 749 height 445
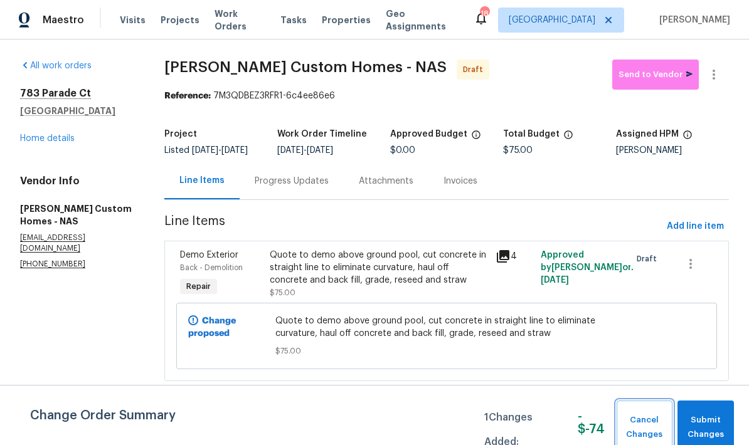
click at [634, 425] on span "Cancel Changes" at bounding box center [644, 427] width 43 height 29
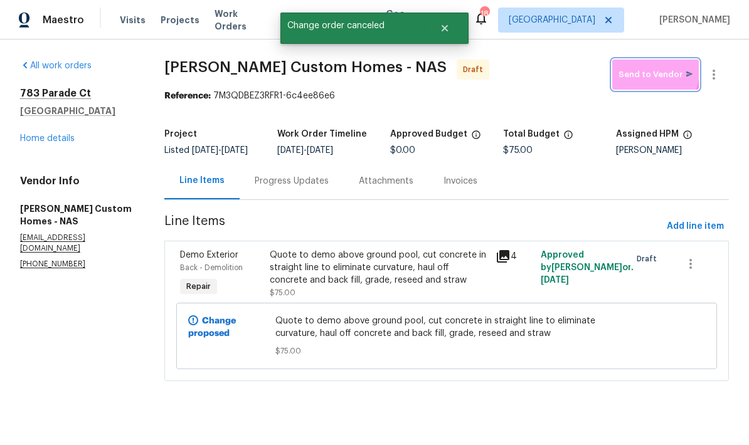
click at [645, 71] on span "Send to Vendor" at bounding box center [655, 75] width 74 height 14
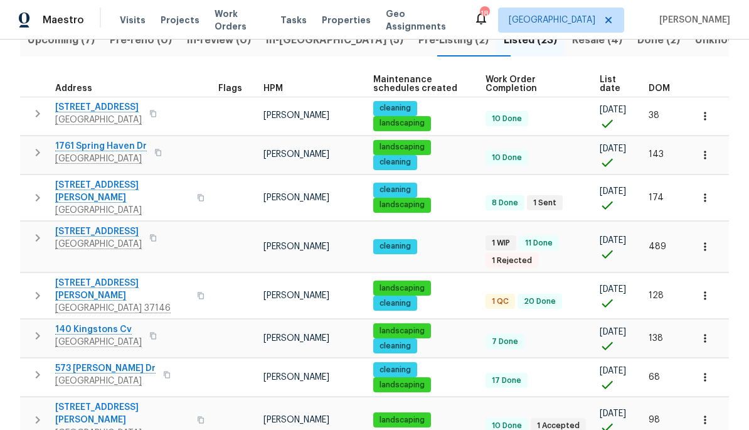
scroll to position [153, 0]
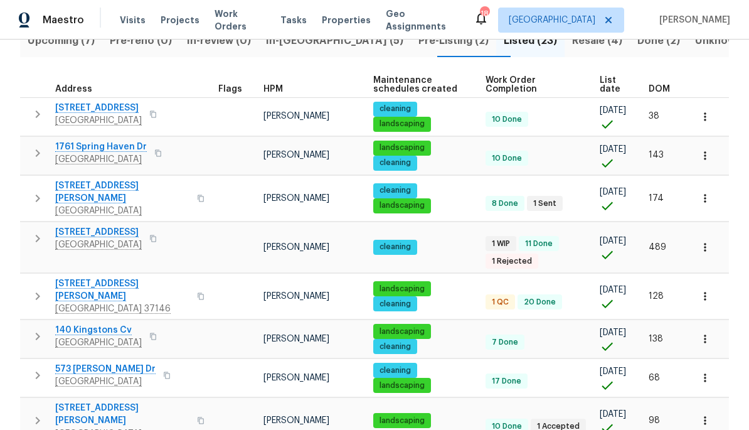
click at [89, 226] on span "[STREET_ADDRESS]" at bounding box center [98, 232] width 87 height 13
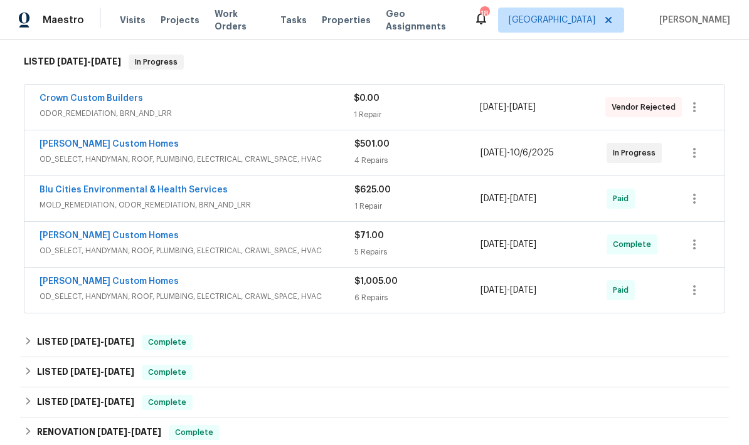
scroll to position [188, 0]
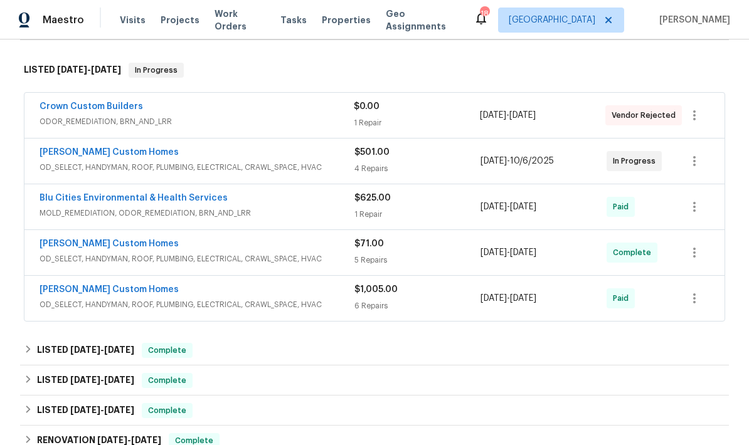
click at [68, 155] on link "Rappa Custom Homes" at bounding box center [109, 152] width 139 height 9
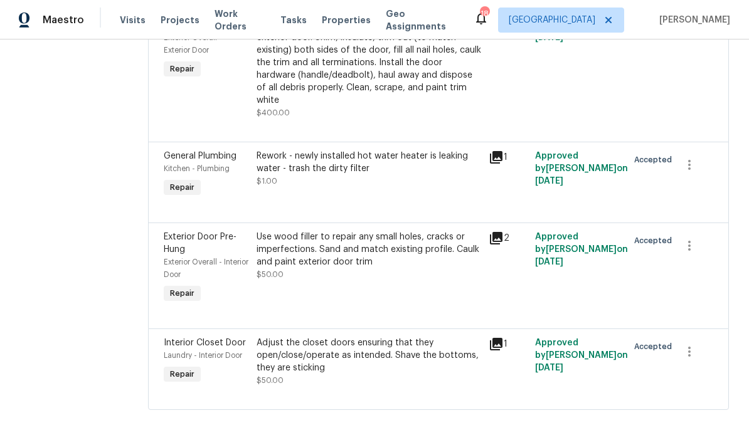
scroll to position [246, 0]
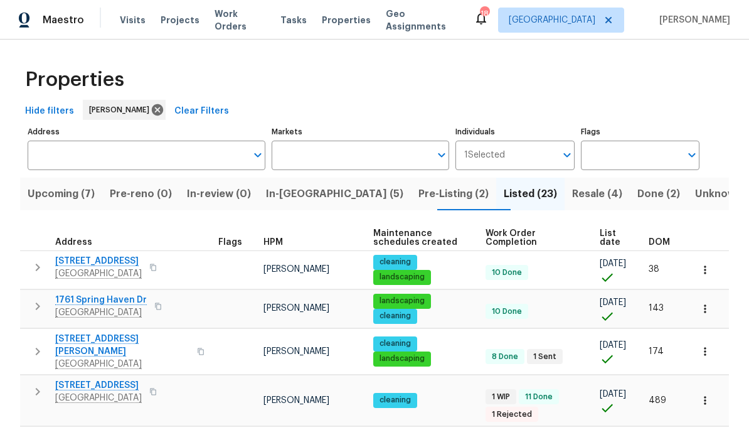
click at [46, 197] on span "Upcoming (7)" at bounding box center [61, 194] width 67 height 18
